Goal: Task Accomplishment & Management: Use online tool/utility

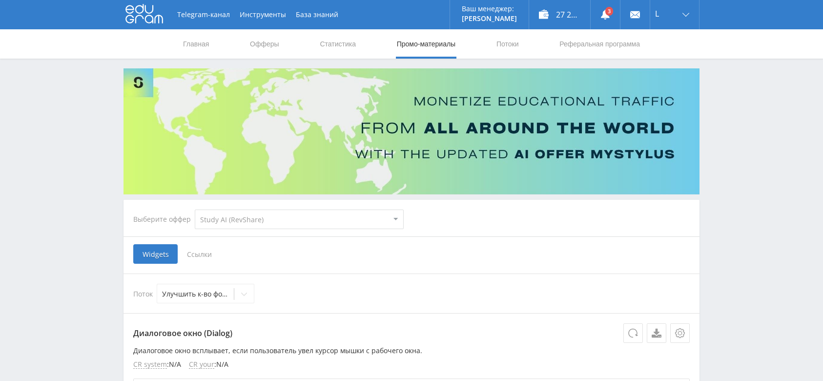
select select "376"
click at [675, 15] on div "L" at bounding box center [674, 14] width 49 height 29
click at [661, 70] on link "Выход" at bounding box center [674, 74] width 49 height 18
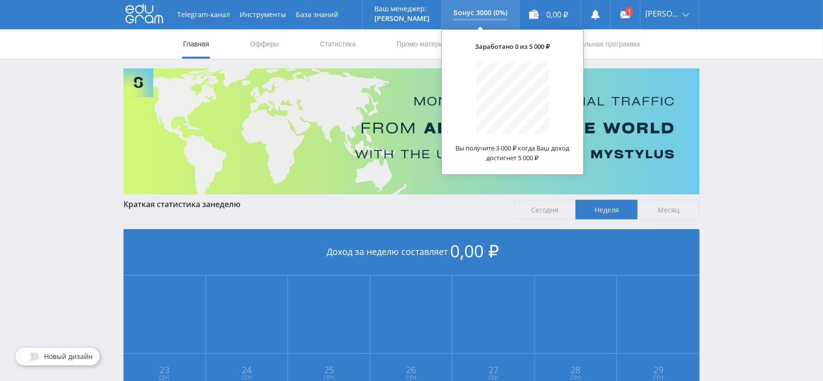
click at [502, 15] on p "Бонус 3000 (0%)" at bounding box center [480, 13] width 54 height 8
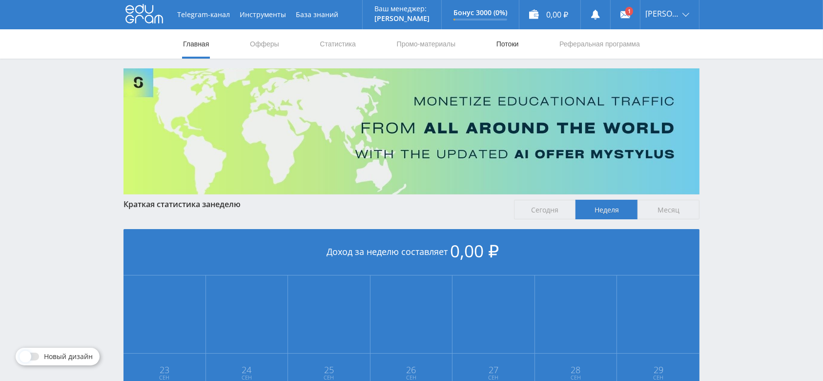
click at [507, 44] on link "Потоки" at bounding box center [507, 43] width 24 height 29
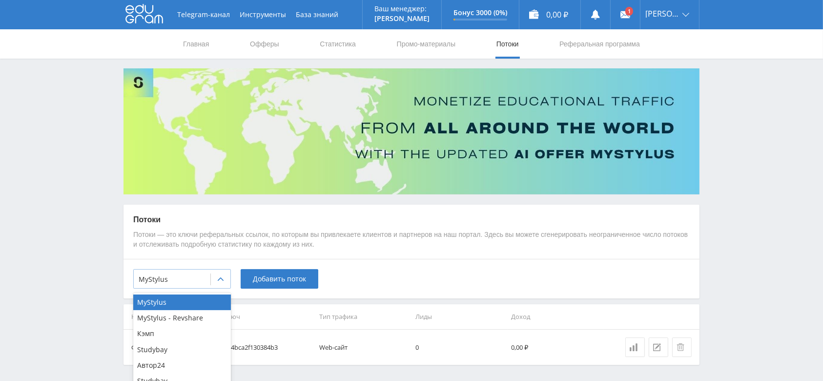
click at [220, 277] on icon at bounding box center [221, 279] width 8 height 8
click at [197, 362] on div "Автор24" at bounding box center [182, 365] width 98 height 16
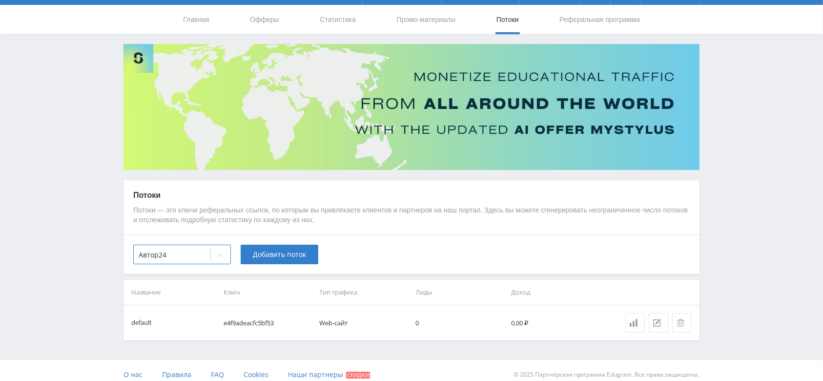
scroll to position [32, 0]
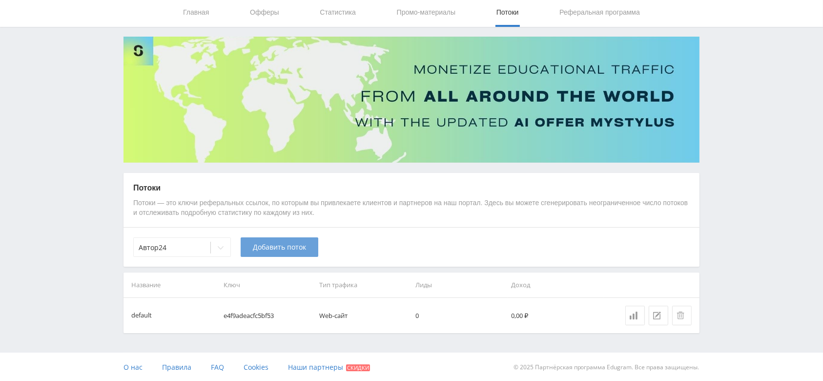
click at [262, 249] on span "Добавить поток" at bounding box center [279, 247] width 53 height 8
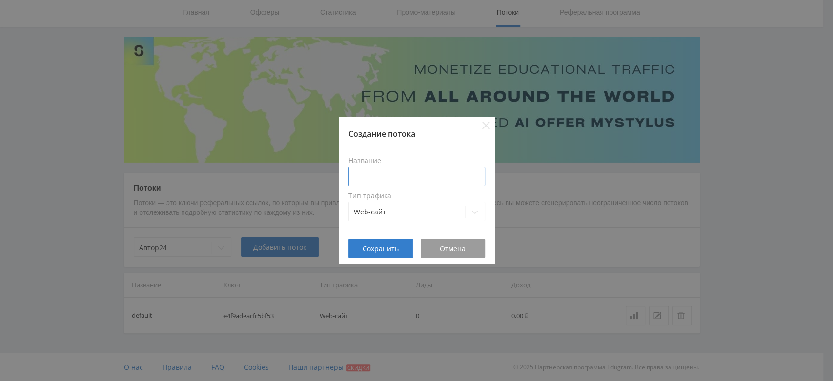
click at [404, 173] on input at bounding box center [416, 176] width 137 height 20
type input "Авито 47"
click at [389, 240] on button "Сохранить" at bounding box center [380, 249] width 64 height 20
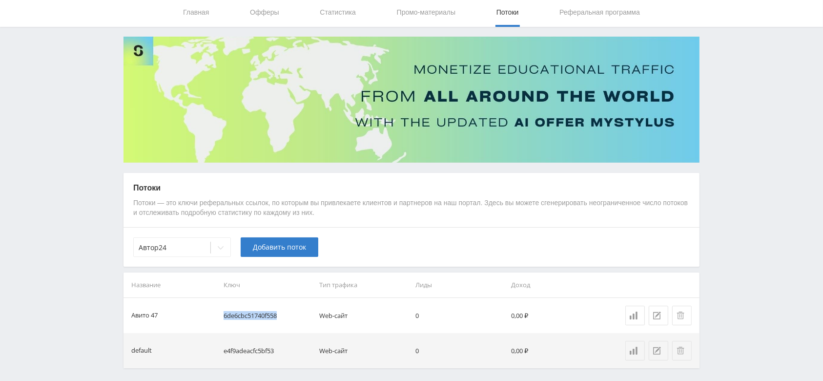
drag, startPoint x: 281, startPoint y: 313, endPoint x: 222, endPoint y: 314, distance: 59.0
click at [222, 314] on td "6de6cbc51740f558" at bounding box center [268, 315] width 96 height 35
copy td "6de6cbc51740f558"
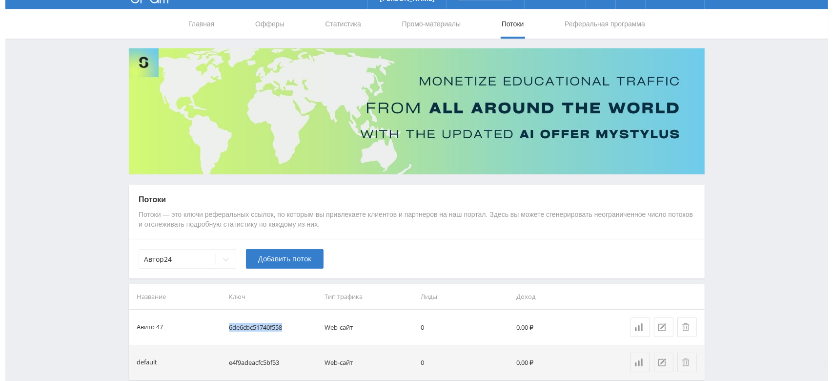
scroll to position [0, 0]
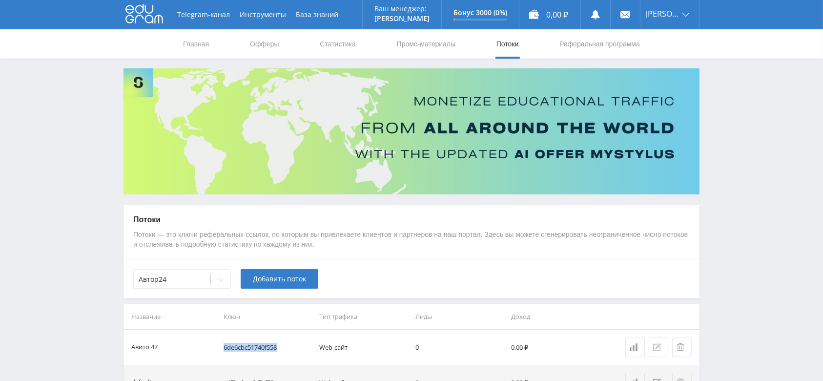
click at [655, 345] on icon at bounding box center [657, 347] width 8 height 8
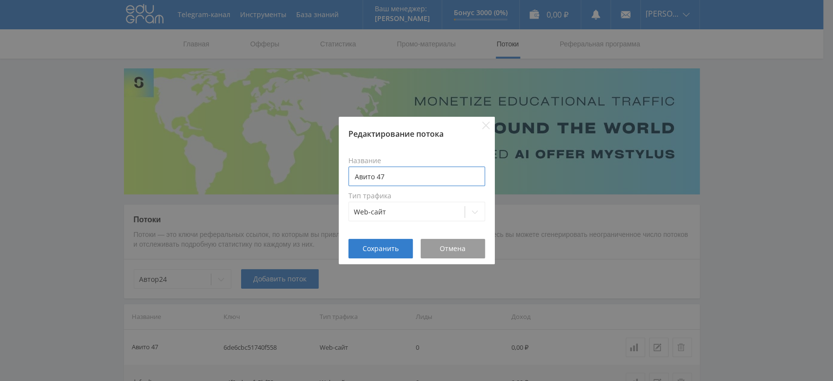
click at [375, 179] on input "Авито 47" at bounding box center [416, 176] width 137 height 20
type input "Авито сайт 47"
click at [398, 241] on button "Сохранить" at bounding box center [380, 249] width 64 height 20
click at [392, 254] on button "Сохранить" at bounding box center [380, 249] width 64 height 20
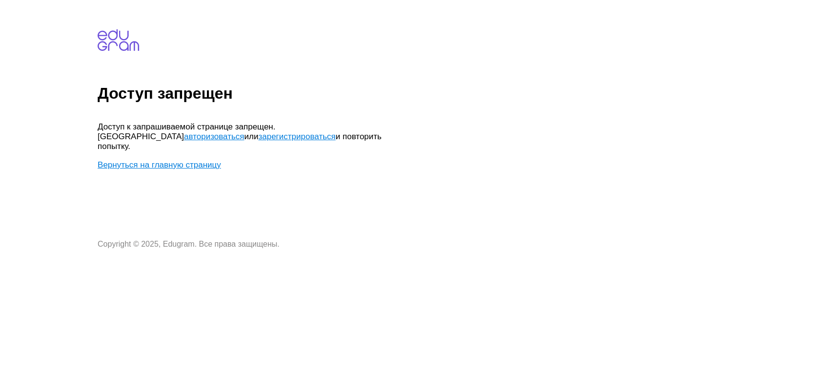
click at [244, 132] on link "авторизоваться" at bounding box center [214, 136] width 60 height 9
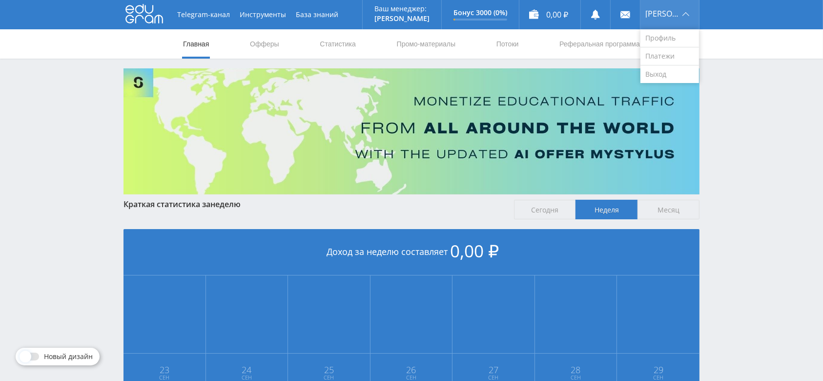
click at [667, 23] on div "Александр" at bounding box center [669, 14] width 59 height 29
click at [668, 72] on link "Выход" at bounding box center [669, 74] width 59 height 18
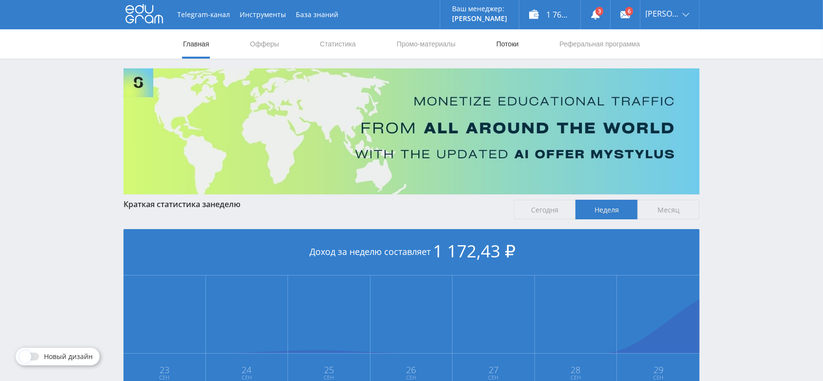
click at [504, 47] on link "Потоки" at bounding box center [507, 43] width 24 height 29
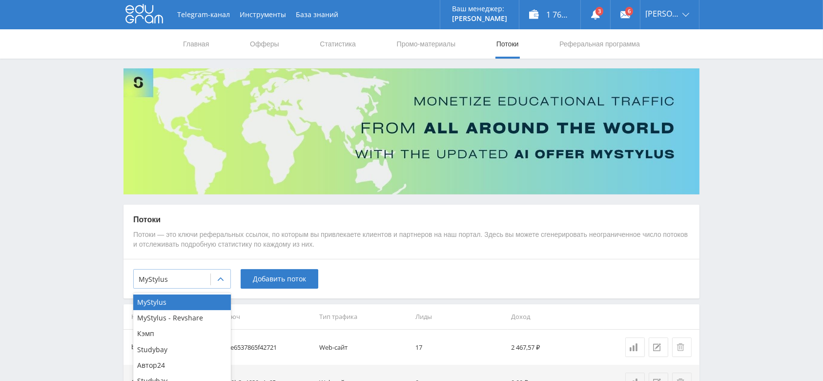
click at [219, 272] on div at bounding box center [221, 279] width 20 height 20
click at [176, 360] on div "Автор24" at bounding box center [182, 365] width 98 height 16
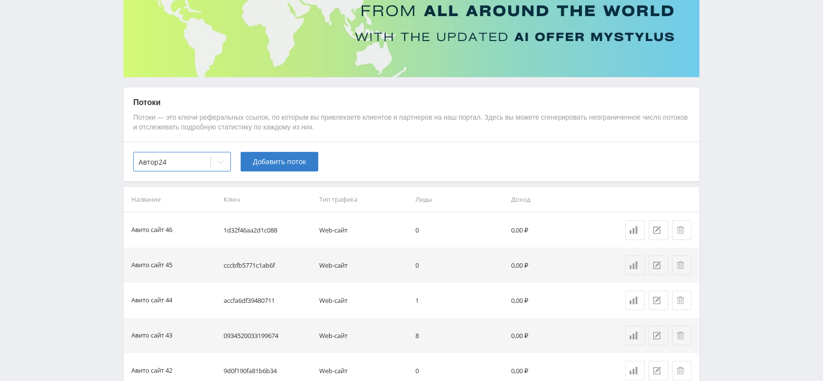
scroll to position [130, 0]
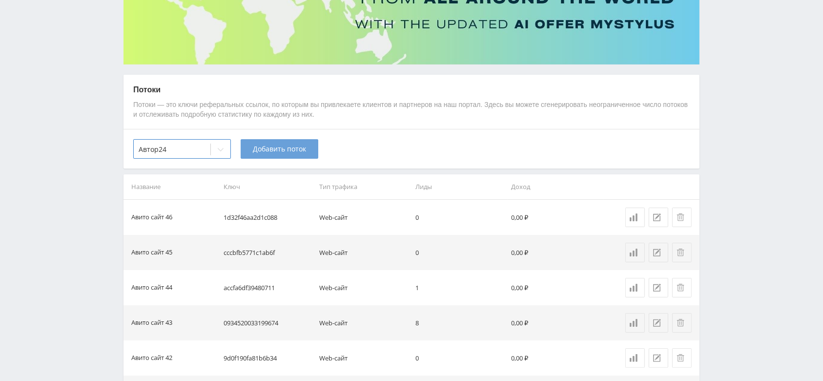
click at [269, 145] on span "Добавить поток" at bounding box center [279, 149] width 53 height 8
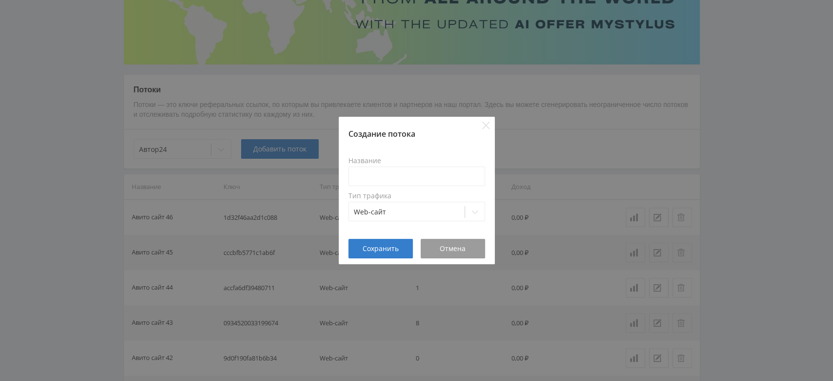
click at [377, 154] on div "Название Тип трафика Web-сайт" at bounding box center [416, 189] width 137 height 76
click at [379, 170] on input at bounding box center [416, 176] width 137 height 20
type input "Авито сайт 48"
click at [381, 251] on span "Сохранить" at bounding box center [380, 248] width 36 height 8
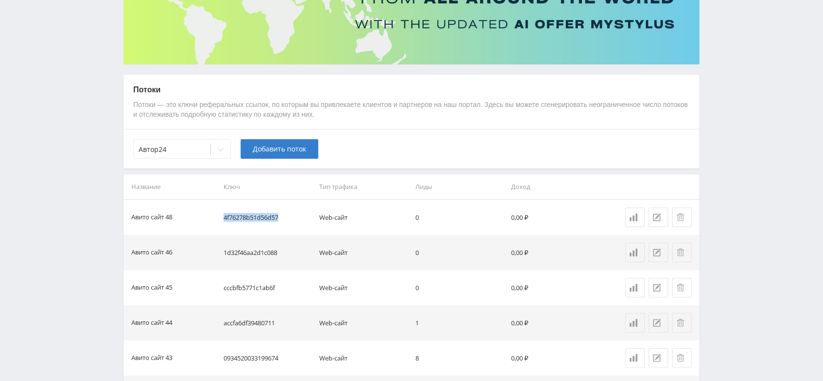
drag, startPoint x: 283, startPoint y: 217, endPoint x: 222, endPoint y: 219, distance: 61.0
click at [222, 219] on td "4f76278b51d56d57" at bounding box center [268, 217] width 96 height 35
copy td "4f76278b51d56d57"
